Goal: Information Seeking & Learning: Check status

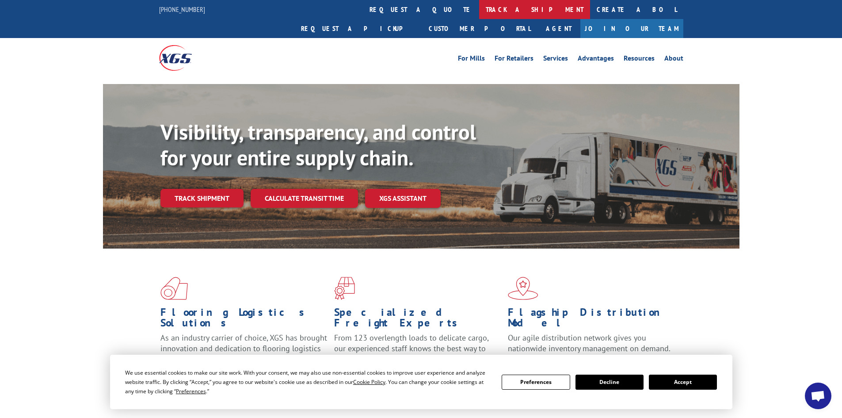
click at [479, 11] on link "track a shipment" at bounding box center [534, 9] width 111 height 19
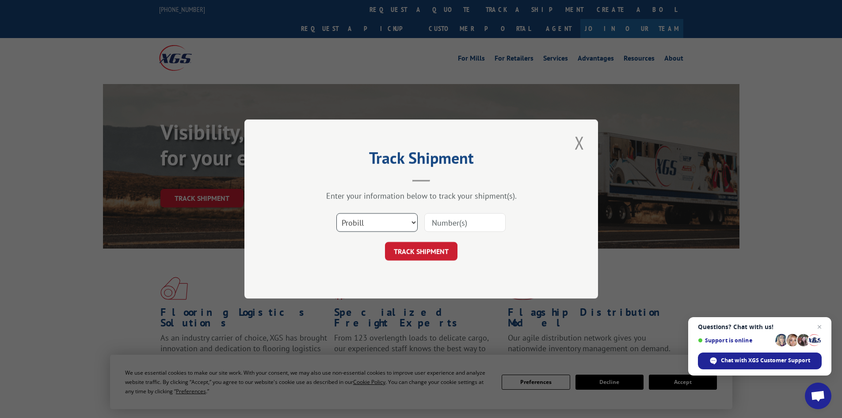
drag, startPoint x: 392, startPoint y: 221, endPoint x: 382, endPoint y: 215, distance: 10.9
click at [392, 221] on select "Select category... Probill BOL PO" at bounding box center [376, 222] width 81 height 19
select select "bol"
click at [336, 213] on select "Select category... Probill BOL PO" at bounding box center [376, 222] width 81 height 19
paste input "5950578"
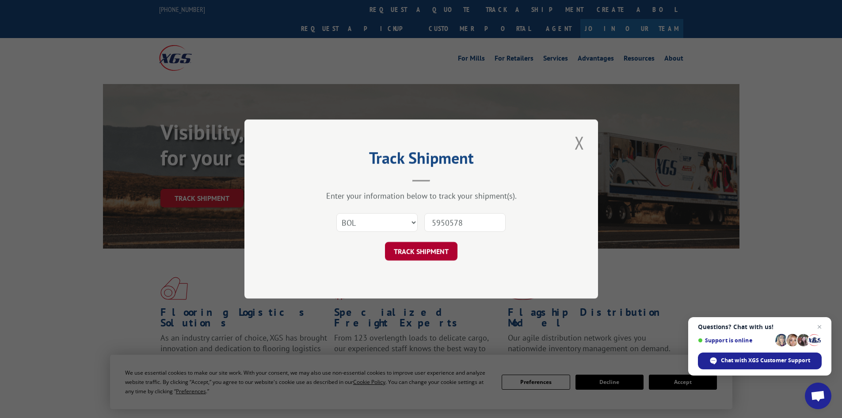
type input "5950578"
click at [426, 252] on button "TRACK SHIPMENT" at bounding box center [421, 251] width 72 height 19
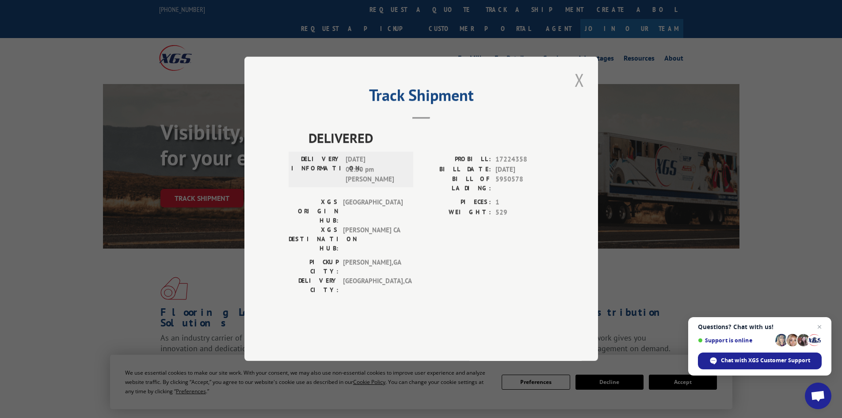
click at [585, 92] on button "Close modal" at bounding box center [579, 80] width 15 height 24
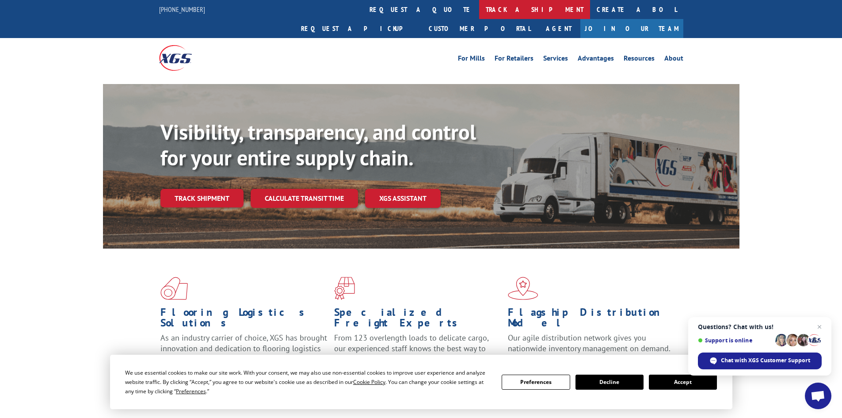
click at [479, 11] on link "track a shipment" at bounding box center [534, 9] width 111 height 19
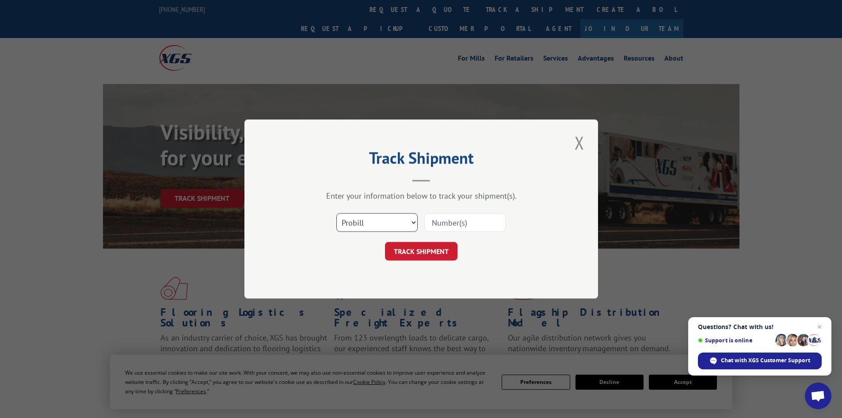
click at [380, 220] on select "Select category... Probill BOL PO" at bounding box center [376, 222] width 81 height 19
select select "bol"
click at [336, 213] on select "Select category... Probill BOL PO" at bounding box center [376, 222] width 81 height 19
paste input "421493"
click at [434, 224] on input "421493" at bounding box center [464, 222] width 81 height 19
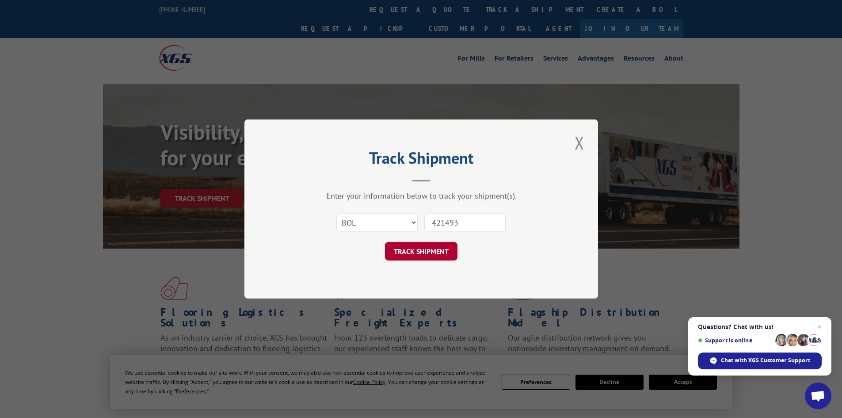
type input "421493"
click at [419, 247] on button "TRACK SHIPMENT" at bounding box center [421, 251] width 72 height 19
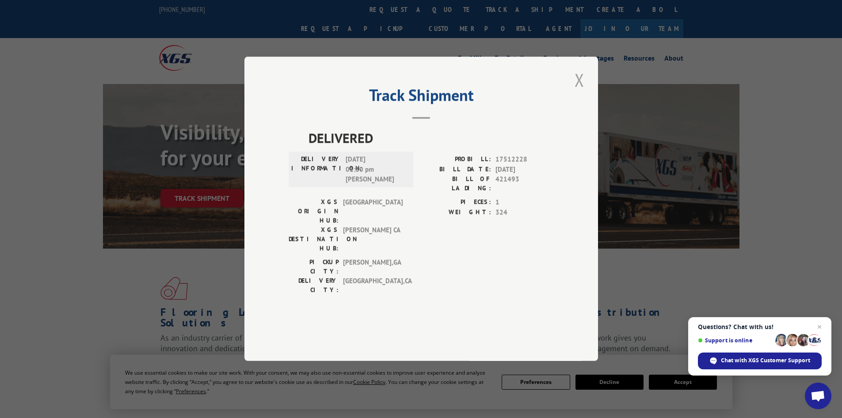
click at [582, 92] on button "Close modal" at bounding box center [579, 80] width 15 height 24
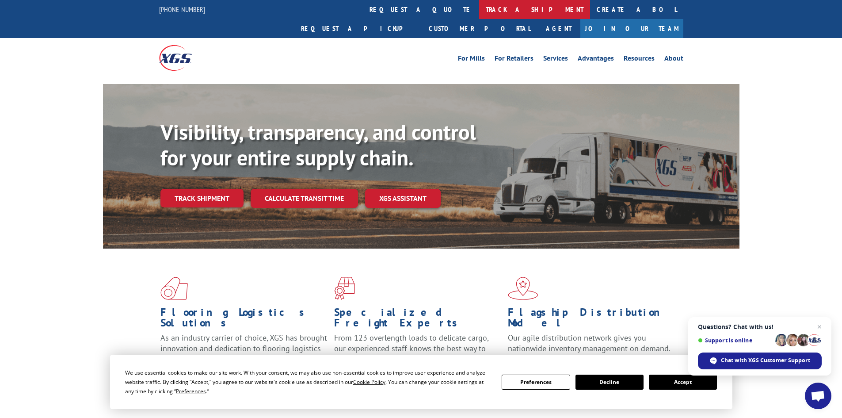
click at [479, 8] on link "track a shipment" at bounding box center [534, 9] width 111 height 19
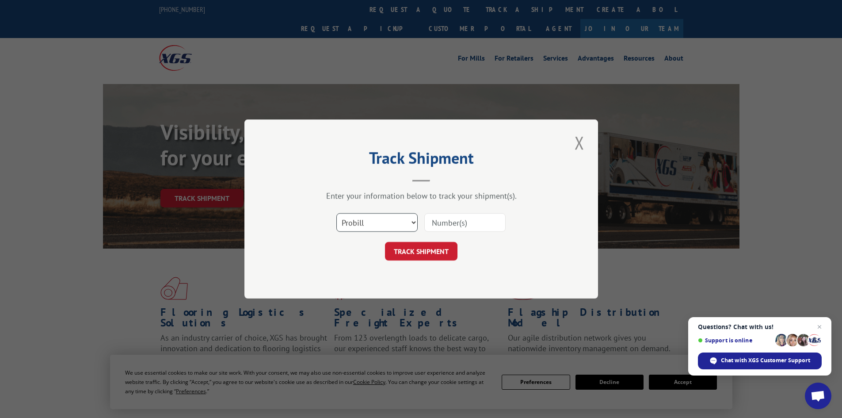
click at [362, 227] on select "Select category... Probill BOL PO" at bounding box center [376, 222] width 81 height 19
select select "bol"
click at [336, 213] on select "Select category... Probill BOL PO" at bounding box center [376, 222] width 81 height 19
paste input "4844021"
type input "4844021"
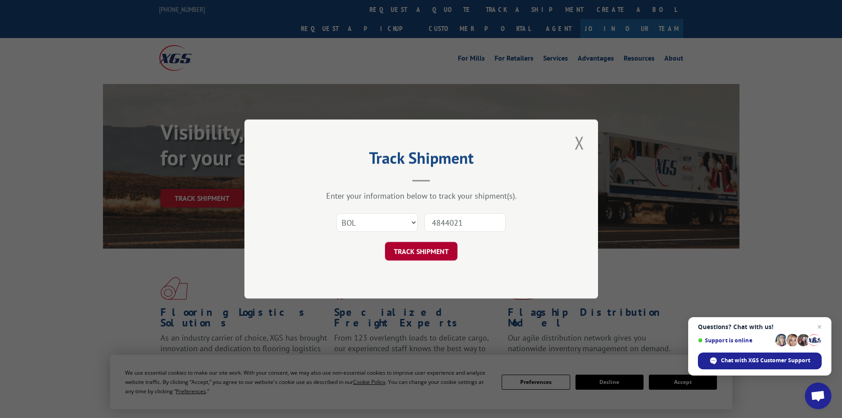
click at [427, 250] on button "TRACK SHIPMENT" at bounding box center [421, 251] width 72 height 19
